Goal: Use online tool/utility

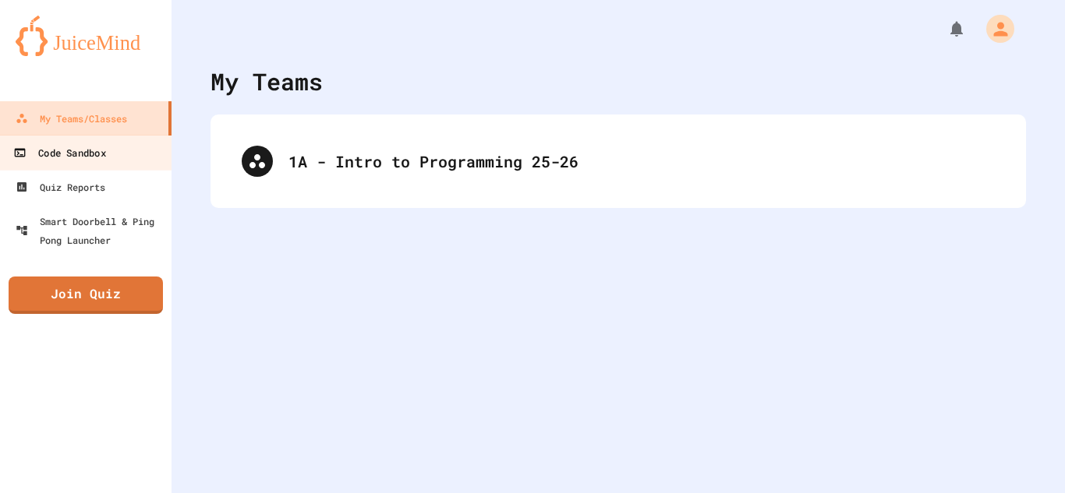
click at [41, 150] on div "Code Sandbox" at bounding box center [59, 152] width 92 height 19
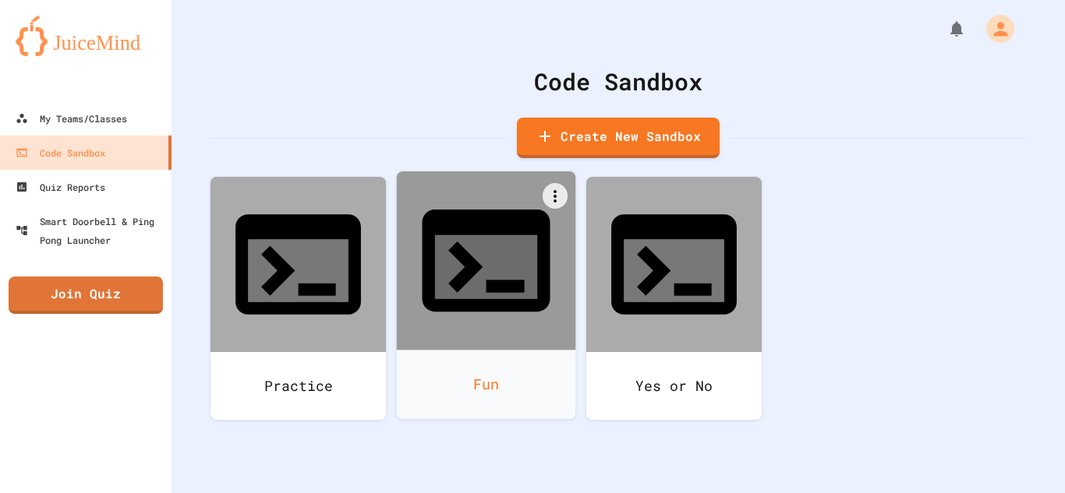
click at [474, 350] on div "Fun" at bounding box center [486, 384] width 179 height 69
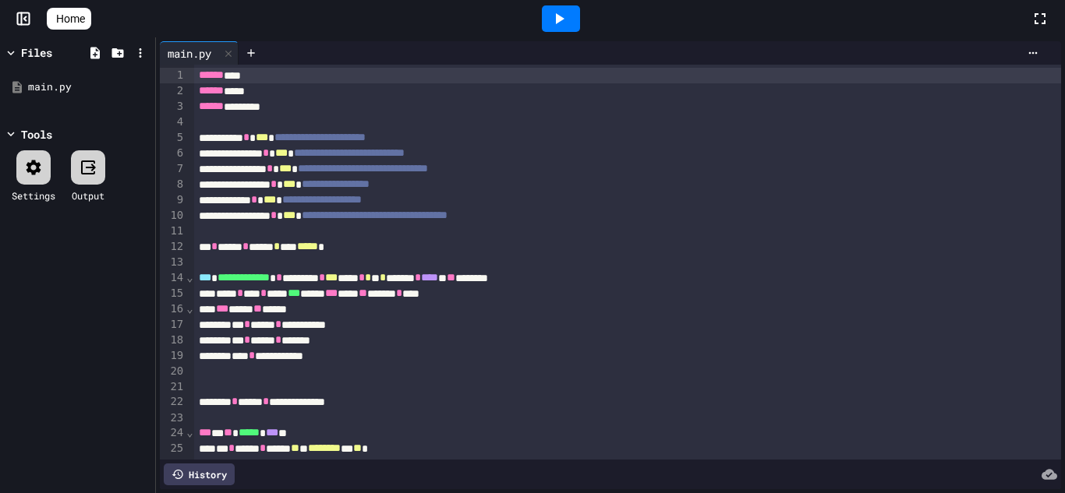
click at [1044, 29] on div at bounding box center [1048, 19] width 34 height 42
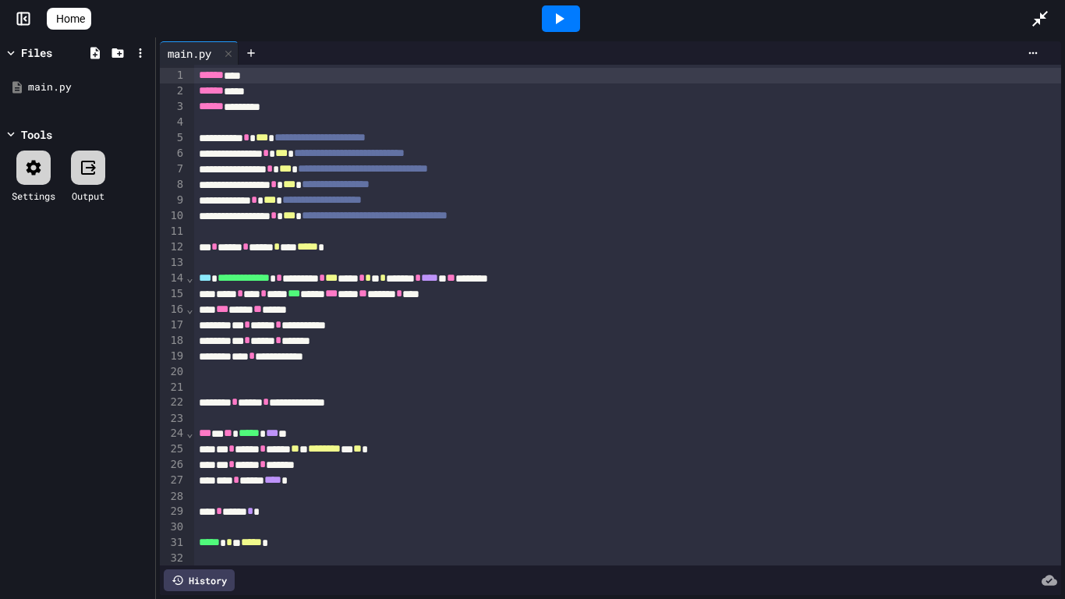
click at [576, 20] on div at bounding box center [561, 18] width 38 height 27
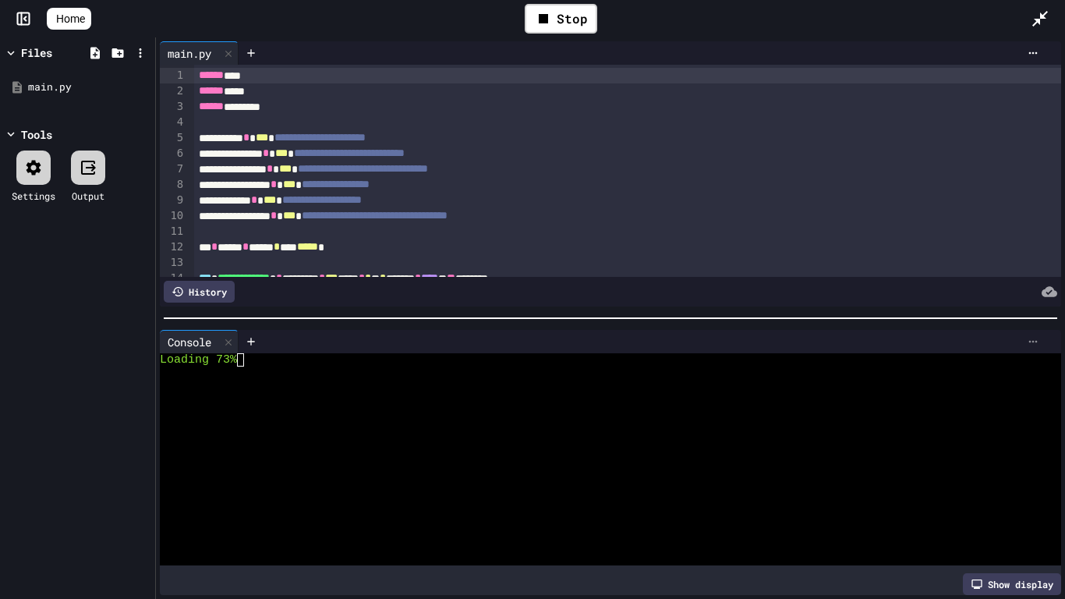
click at [1031, 339] on icon at bounding box center [1033, 341] width 12 height 12
click at [686, 390] on div at bounding box center [532, 299] width 1065 height 599
click at [1028, 493] on div "Show display" at bounding box center [1012, 584] width 98 height 22
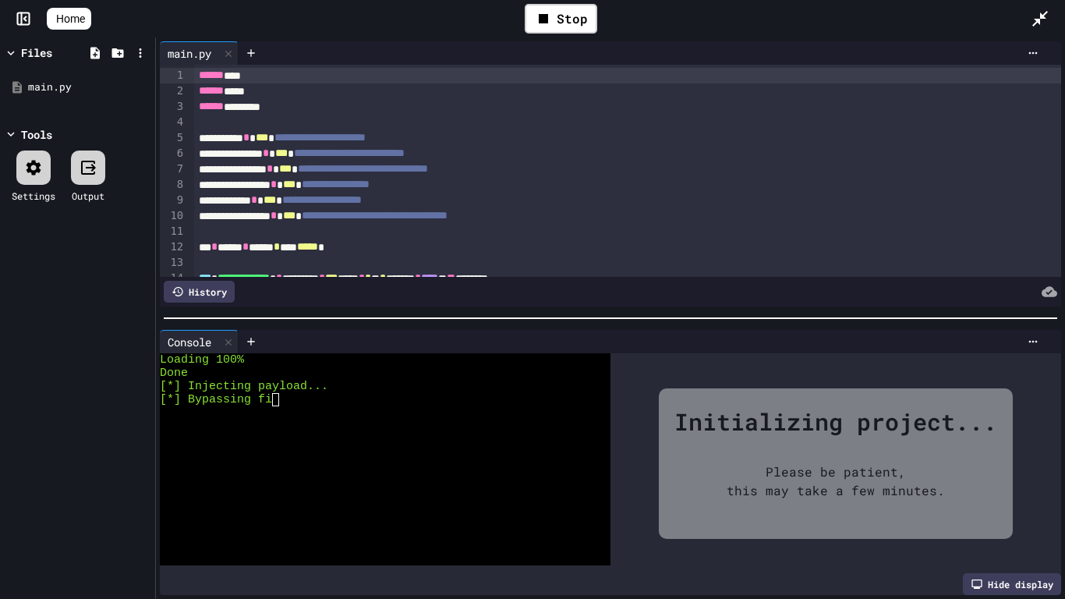
click at [1028, 493] on div "Hide display" at bounding box center [1012, 584] width 98 height 22
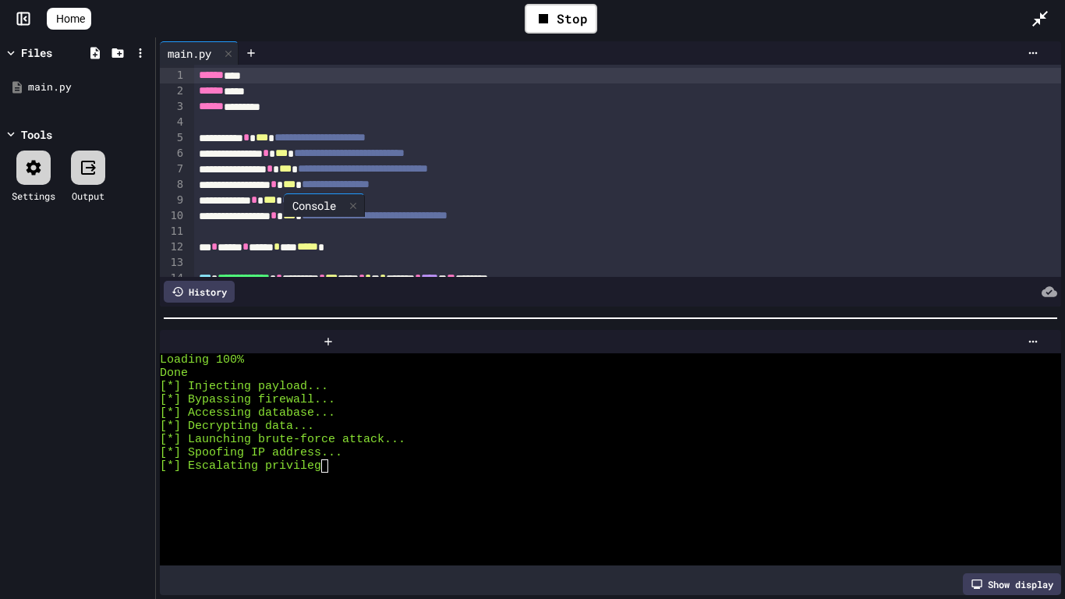
drag, startPoint x: 190, startPoint y: 341, endPoint x: 319, endPoint y: 199, distance: 192.1
click at [319, 199] on div "**********" at bounding box center [610, 317] width 909 height 561
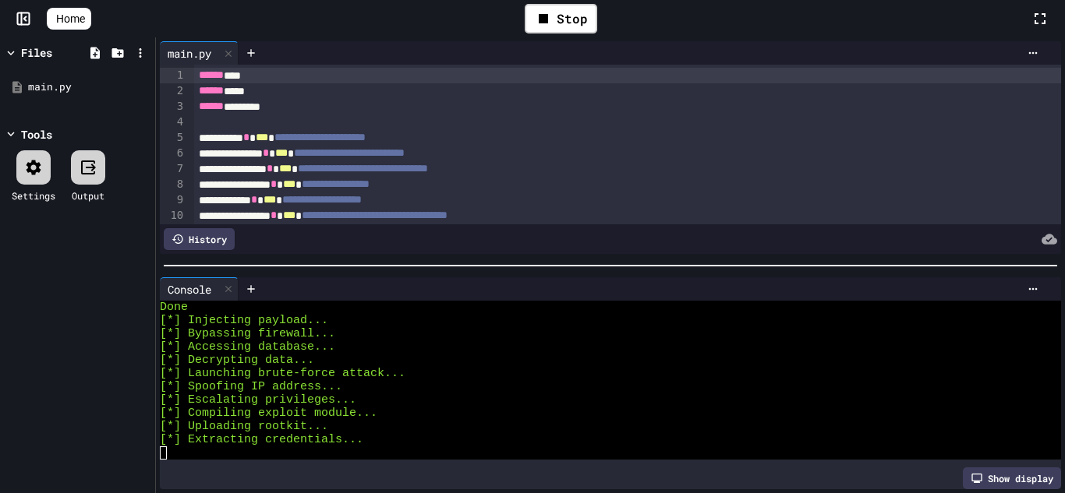
scroll to position [13, 0]
